Goal: Task Accomplishment & Management: Use online tool/utility

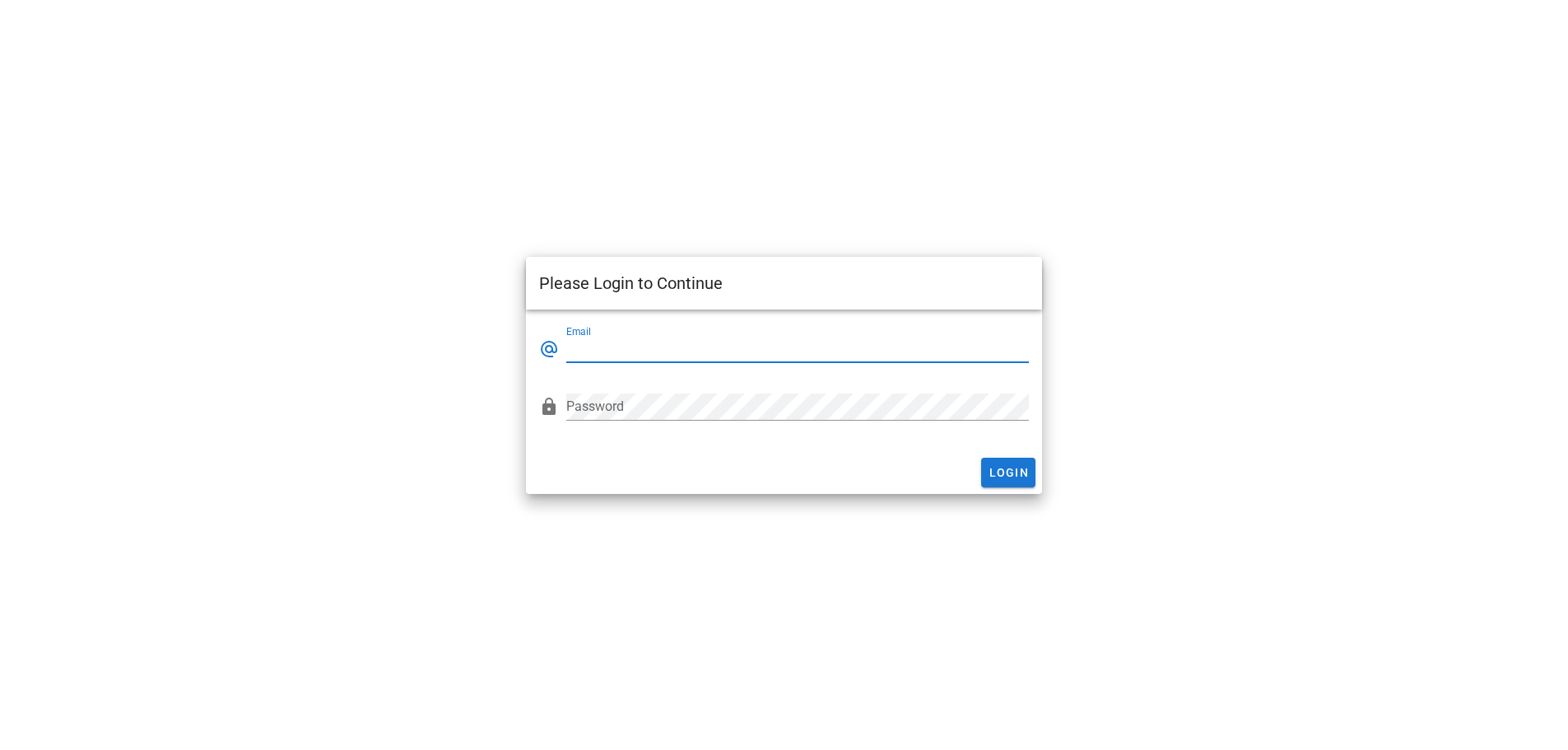
type input "[EMAIL_ADDRESS][DOMAIN_NAME]"
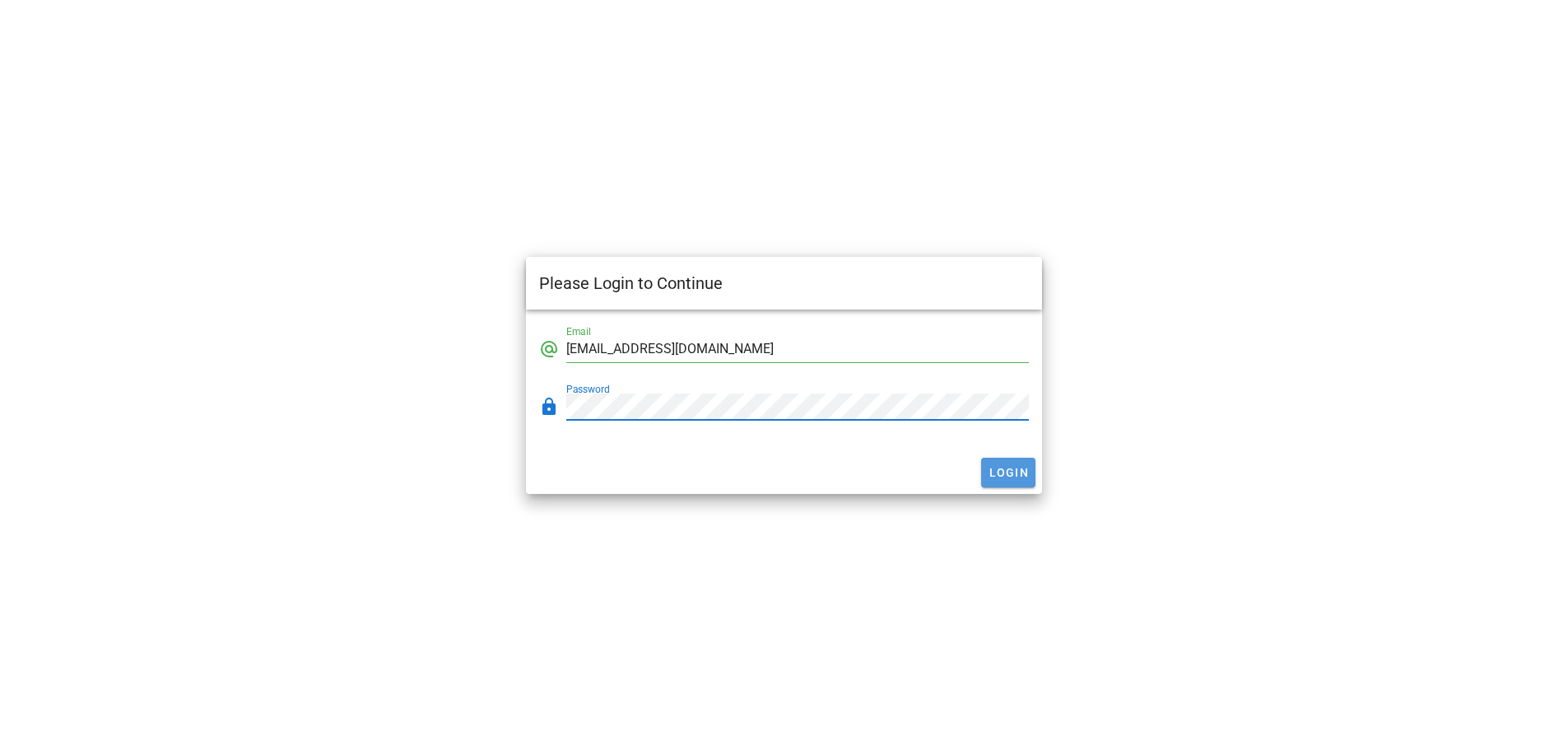
click at [1003, 478] on span "Login" at bounding box center [1009, 472] width 41 height 13
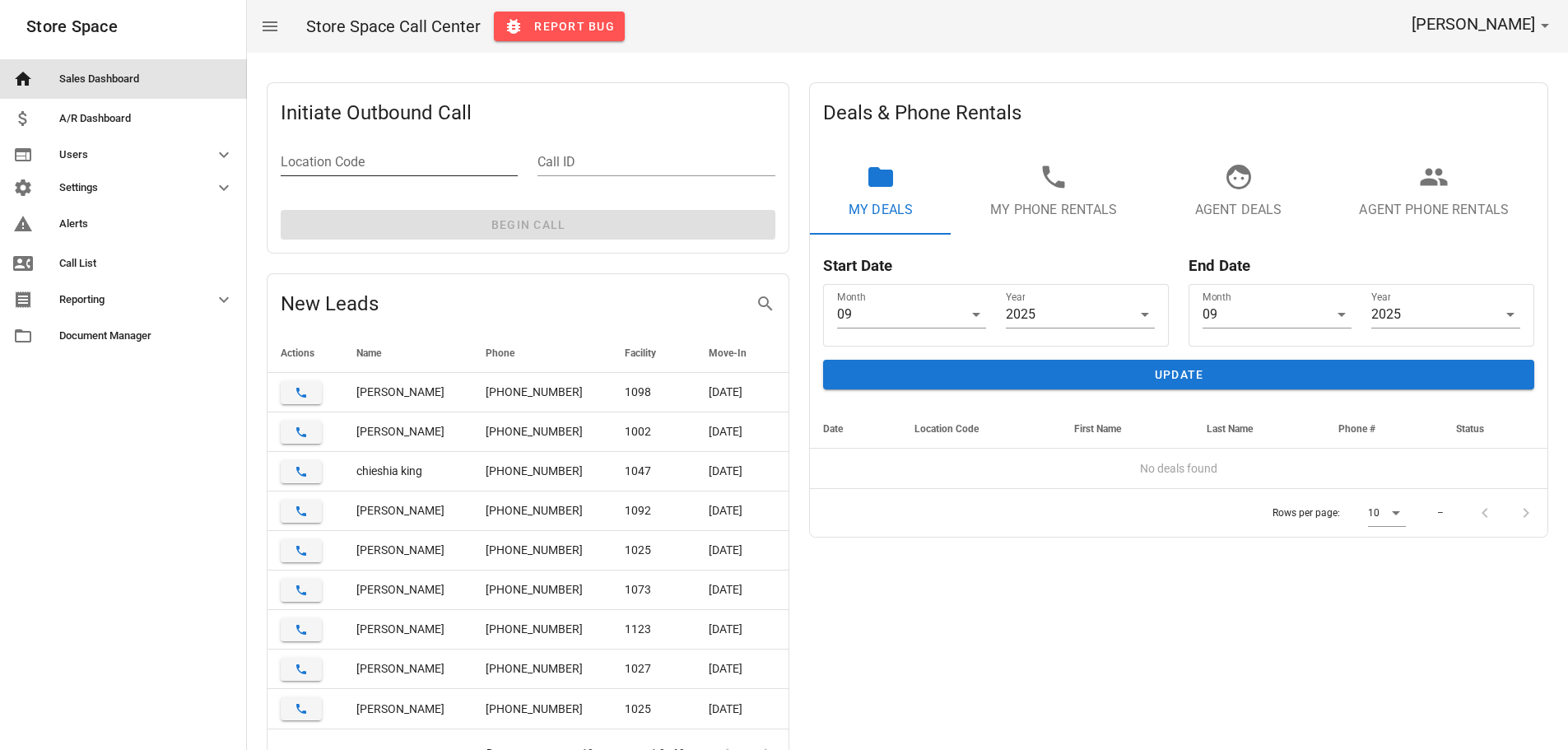
click at [386, 168] on input "Location Code" at bounding box center [399, 162] width 237 height 27
click at [388, 158] on input "Location Code" at bounding box center [399, 162] width 237 height 27
click at [338, 162] on input "l002" at bounding box center [399, 162] width 237 height 27
type input "n001"
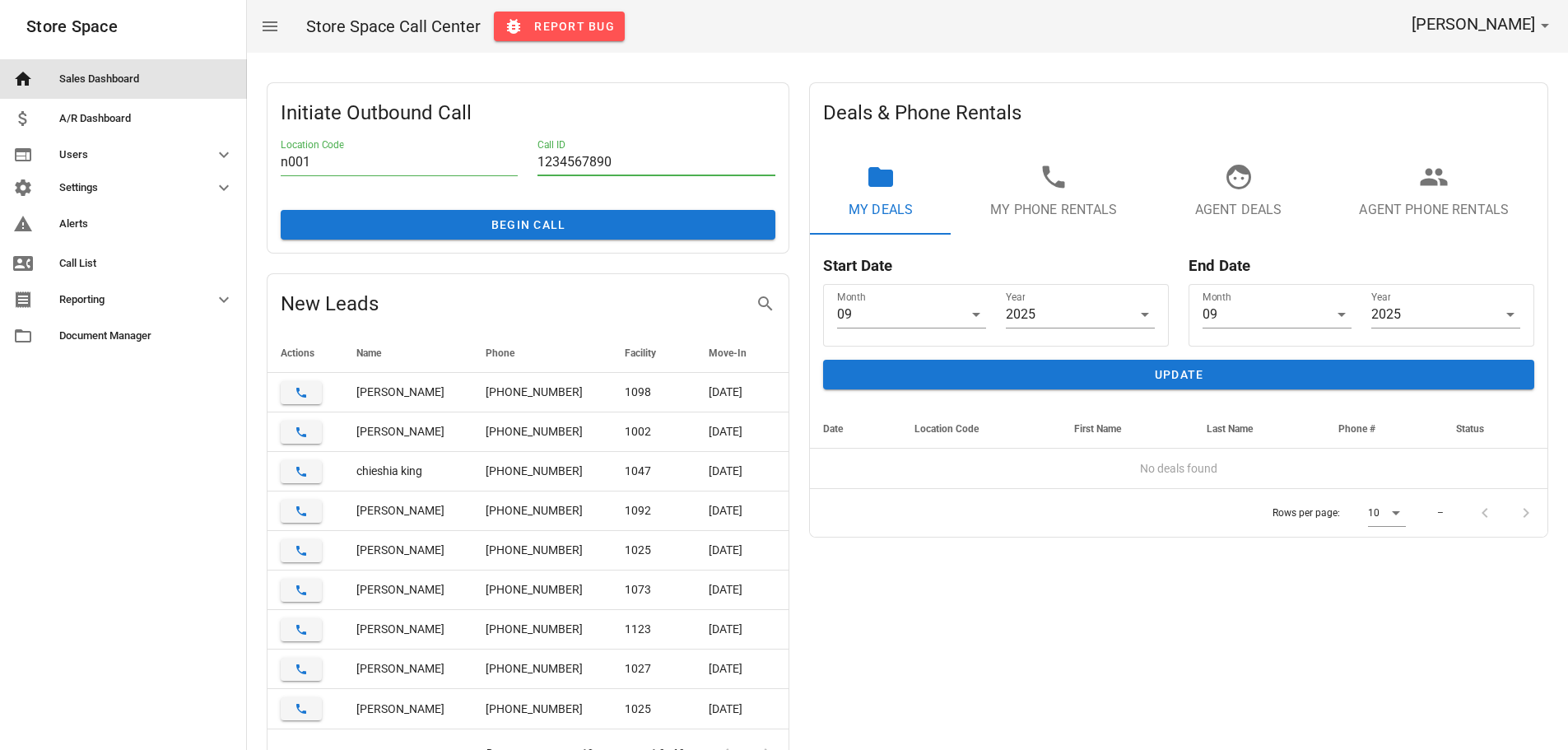
type input "1234567890"
click at [501, 204] on div "Initiate Outbound Call Location Code n001 Call ID [PHONE_NUMBER] Begin Call" at bounding box center [528, 168] width 523 height 171
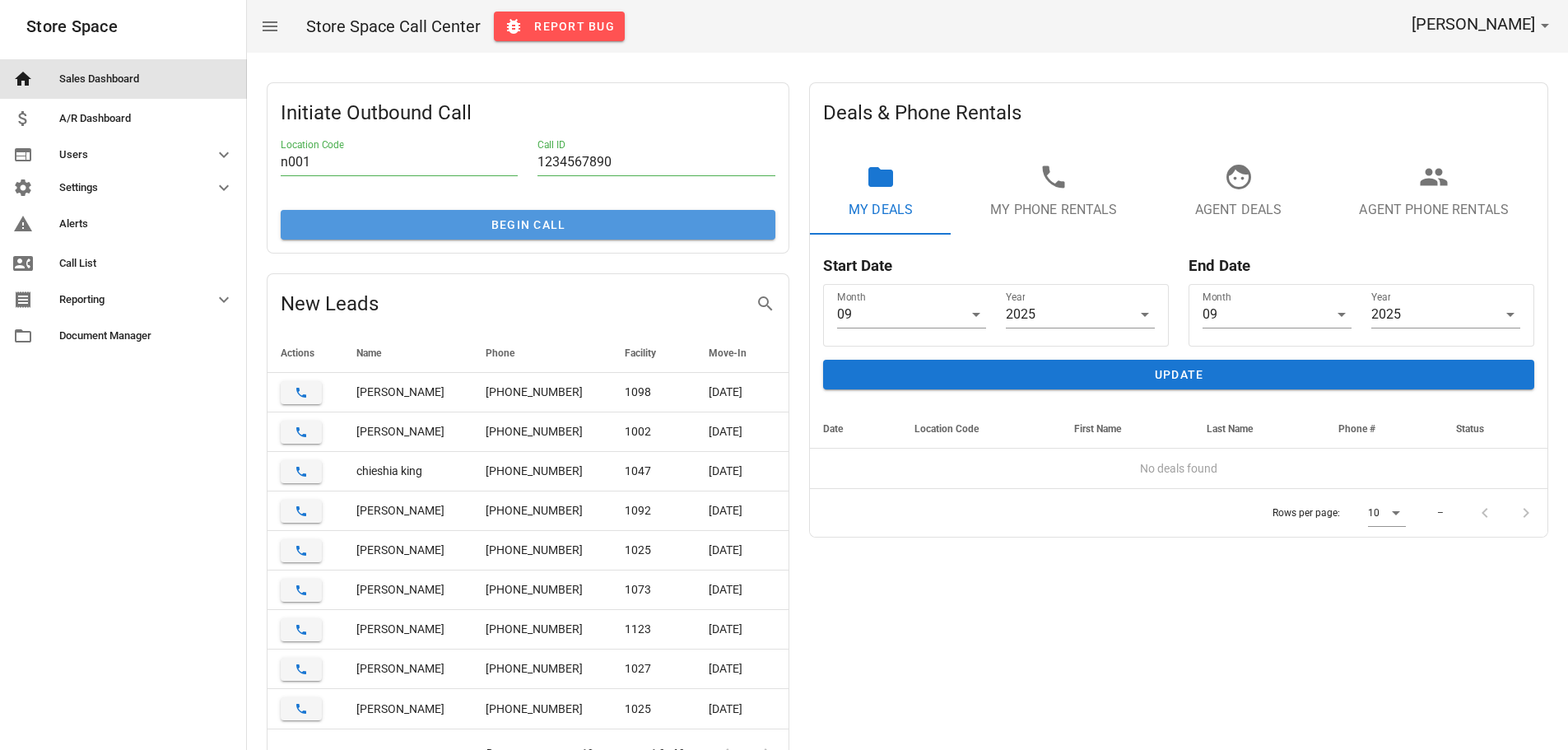
drag, startPoint x: 504, startPoint y: 216, endPoint x: 502, endPoint y: 228, distance: 12.2
click at [504, 217] on button "Begin Call" at bounding box center [528, 224] width 494 height 30
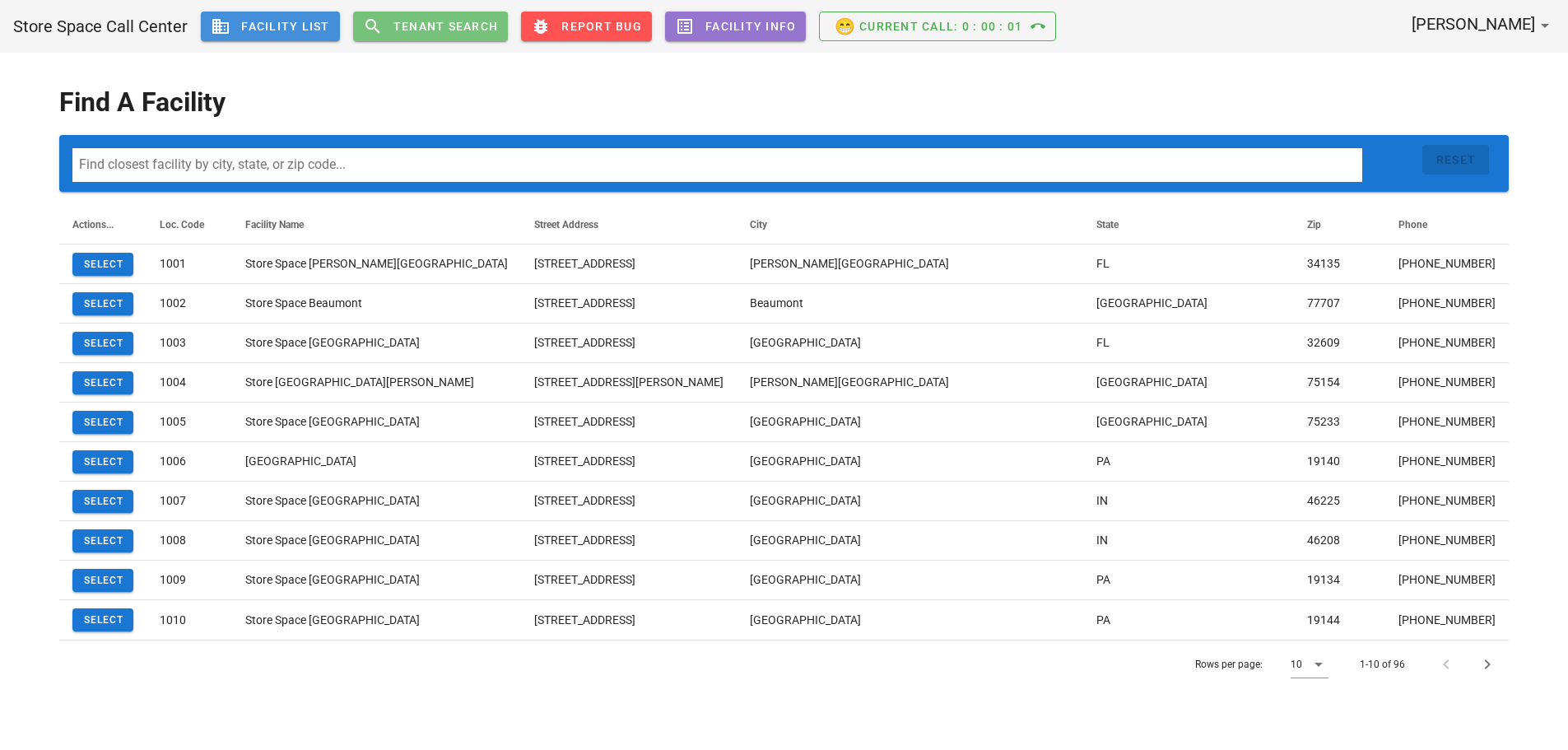
click at [454, 25] on span "Tenant Search" at bounding box center [446, 26] width 106 height 13
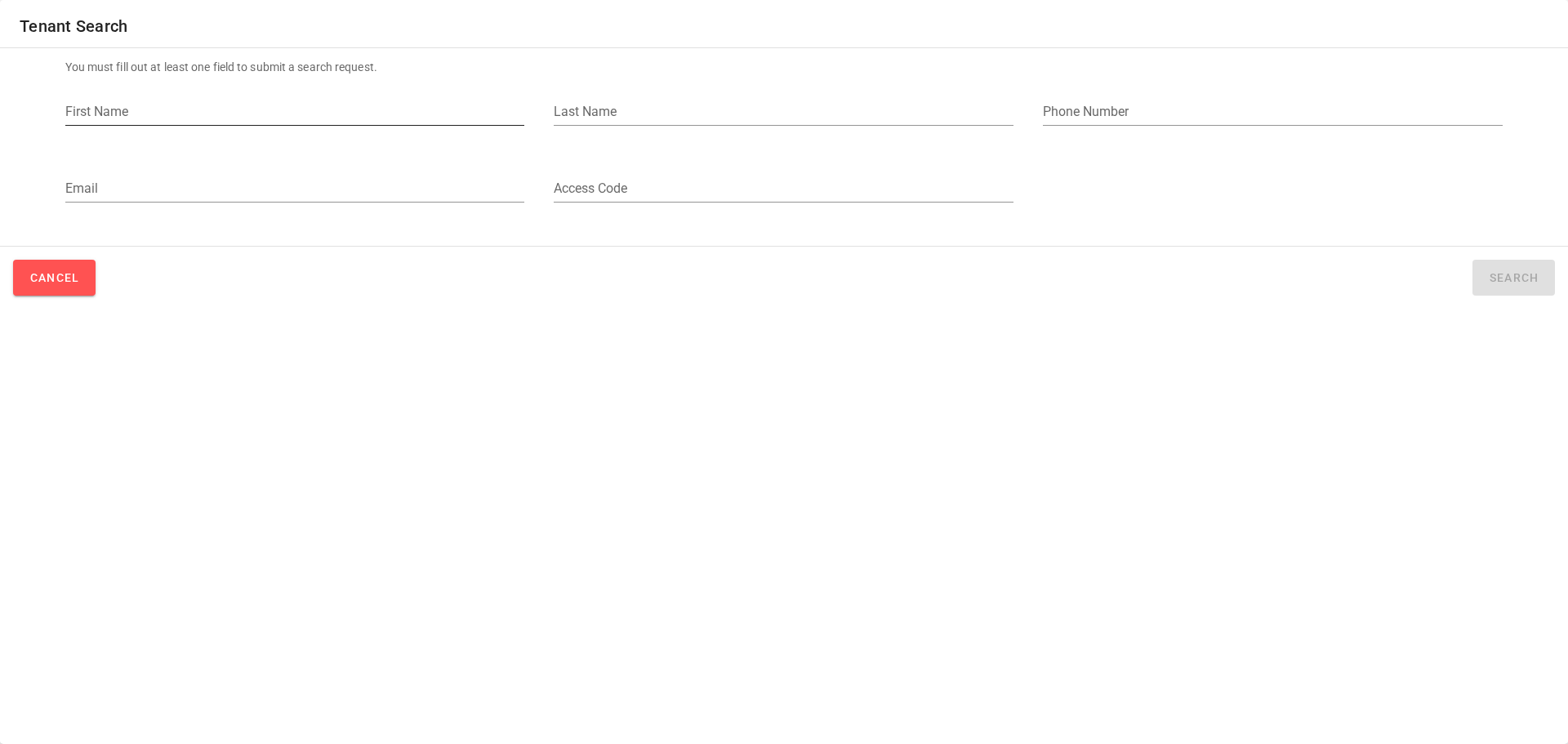
click at [216, 120] on input "First Name" at bounding box center [295, 111] width 460 height 26
type input "[PERSON_NAME]"
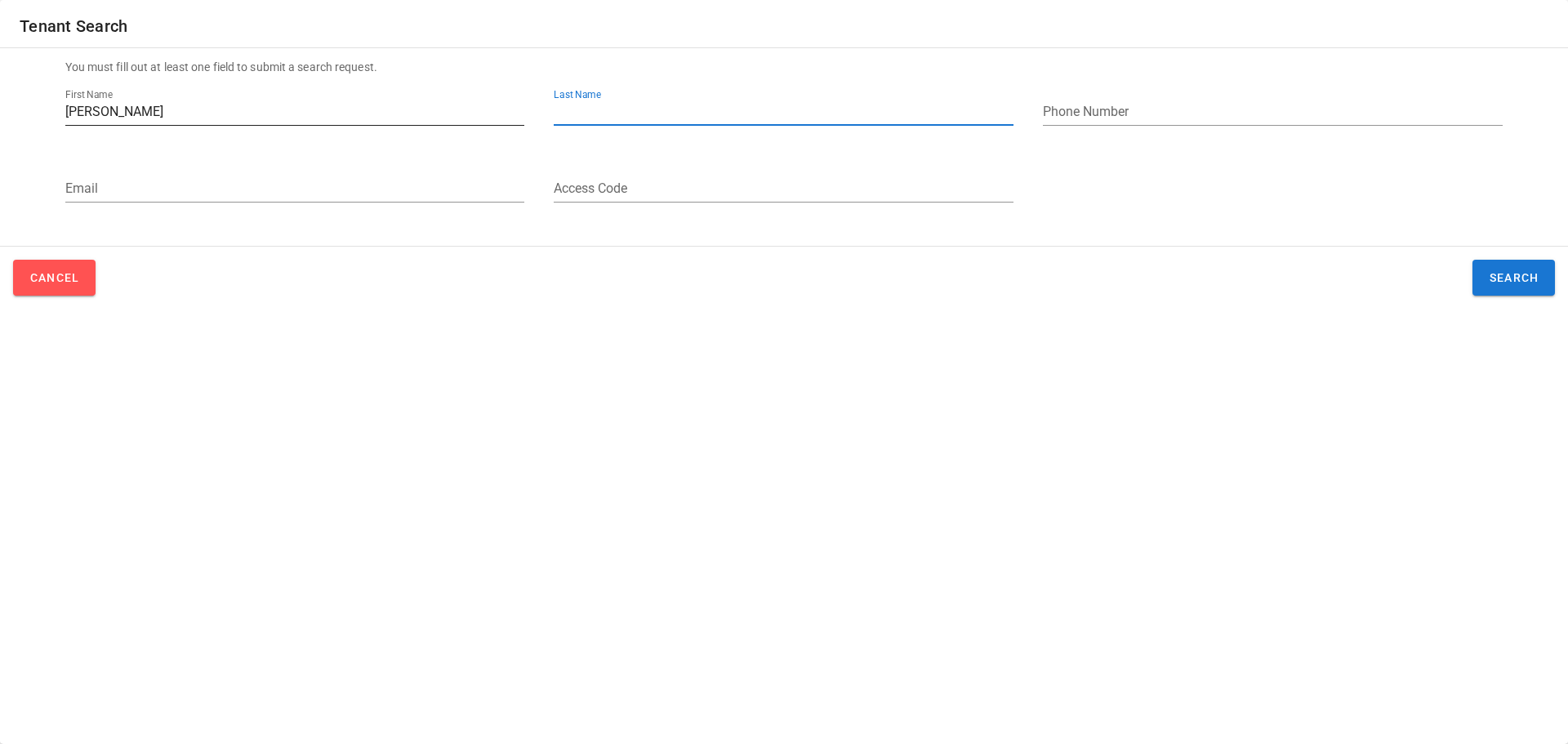
type input "e"
type input "[PERSON_NAME]"
click at [1538, 271] on span "Search" at bounding box center [1514, 277] width 51 height 13
